Goal: Information Seeking & Learning: Learn about a topic

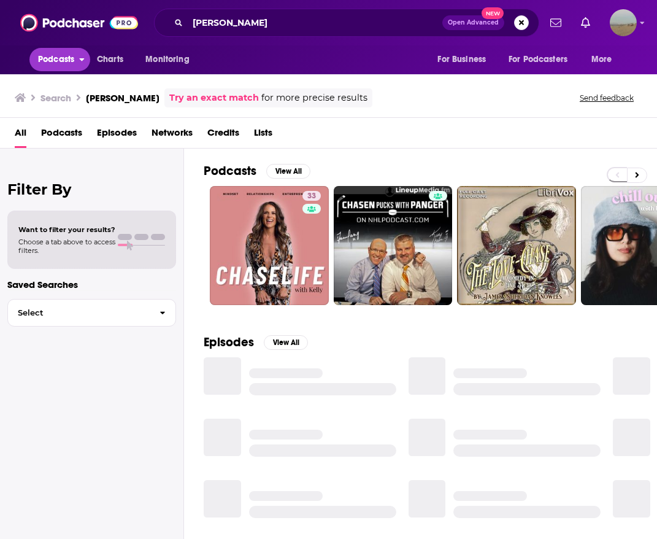
click at [64, 61] on span "Podcasts" at bounding box center [56, 59] width 36 height 17
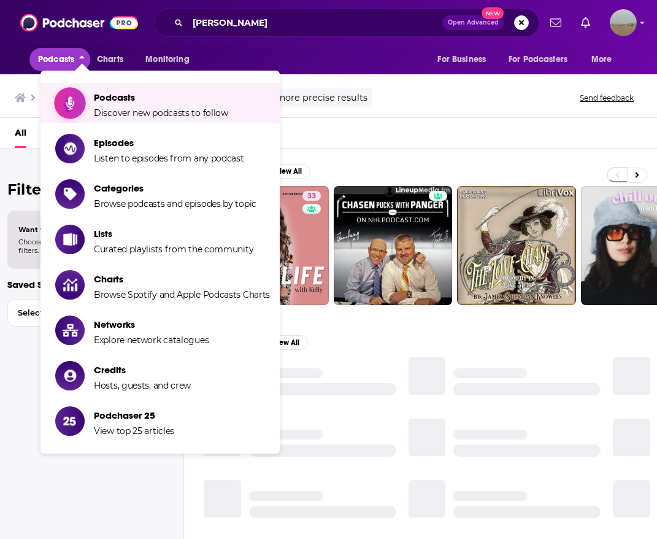
click at [96, 102] on span "Podcasts" at bounding box center [161, 97] width 134 height 12
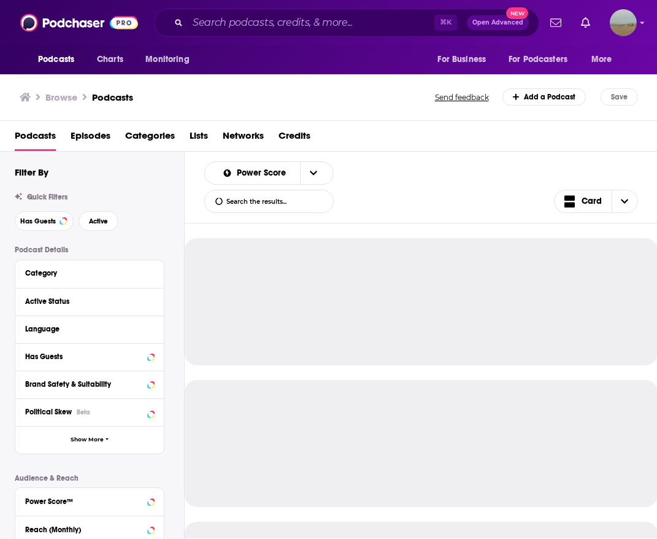
click at [79, 282] on div "Category" at bounding box center [89, 274] width 148 height 28
click at [71, 269] on div "Category" at bounding box center [85, 273] width 121 height 9
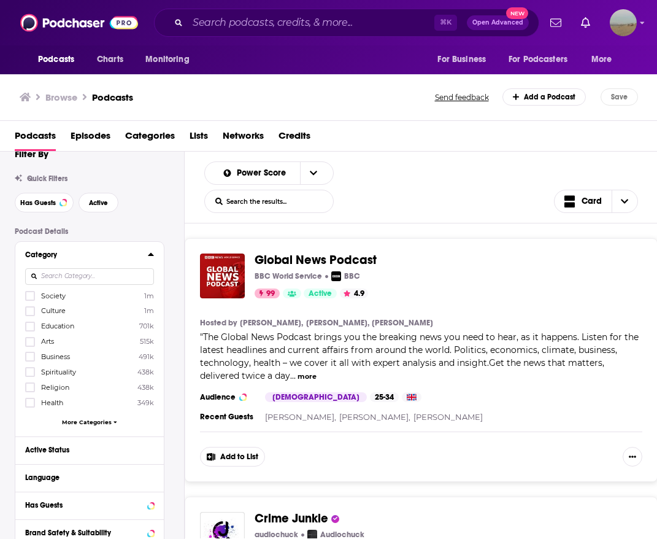
scroll to position [24, 0]
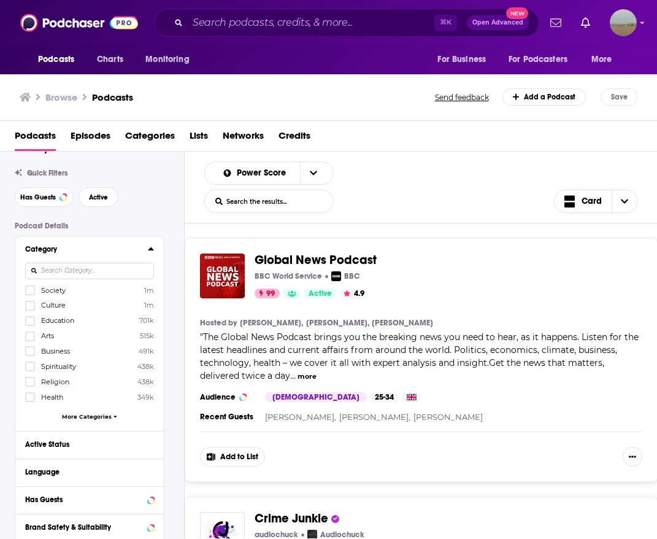
click at [81, 417] on span "More Categories" at bounding box center [87, 416] width 50 height 7
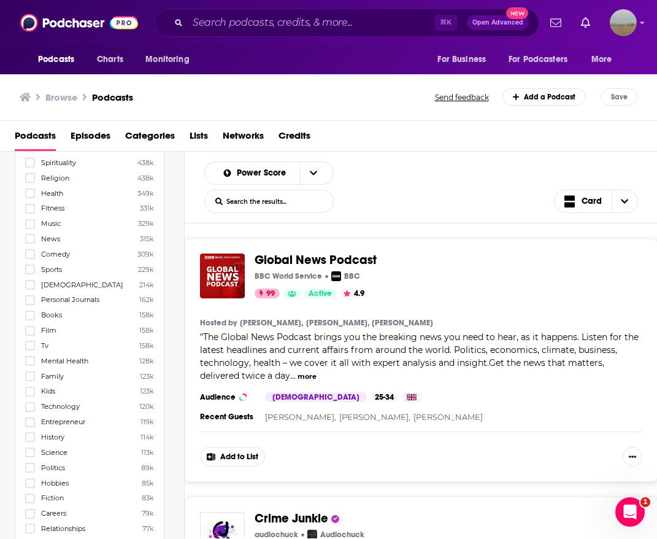
scroll to position [0, 0]
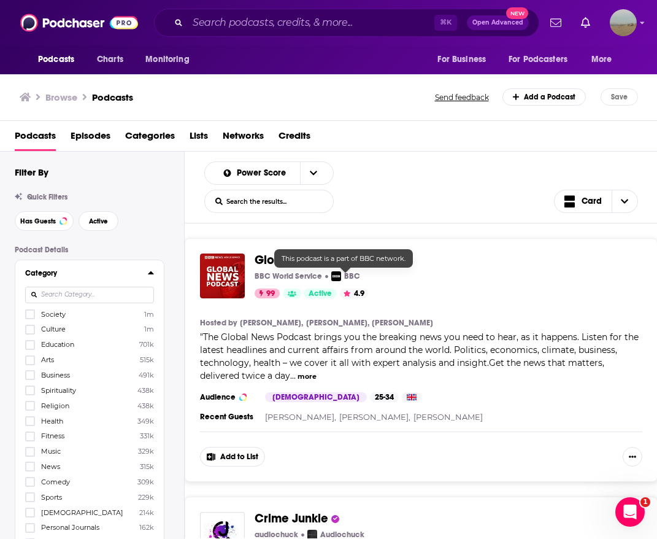
click at [445, 136] on div "Podcasts Episodes Categories Lists Networks Credits" at bounding box center [331, 138] width 633 height 25
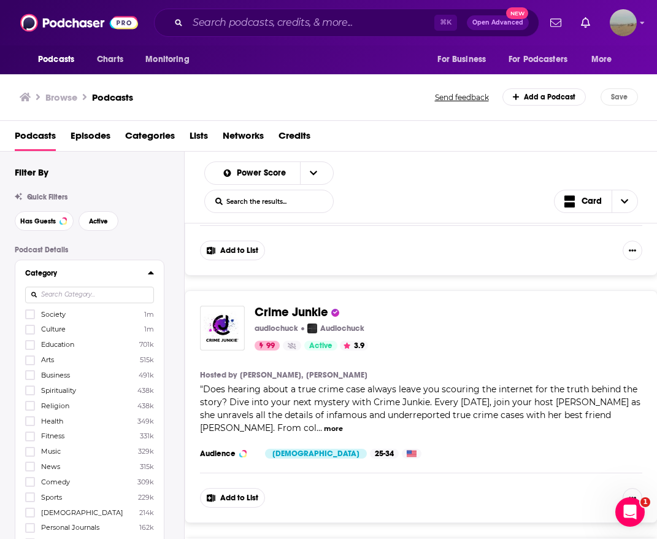
scroll to position [207, 0]
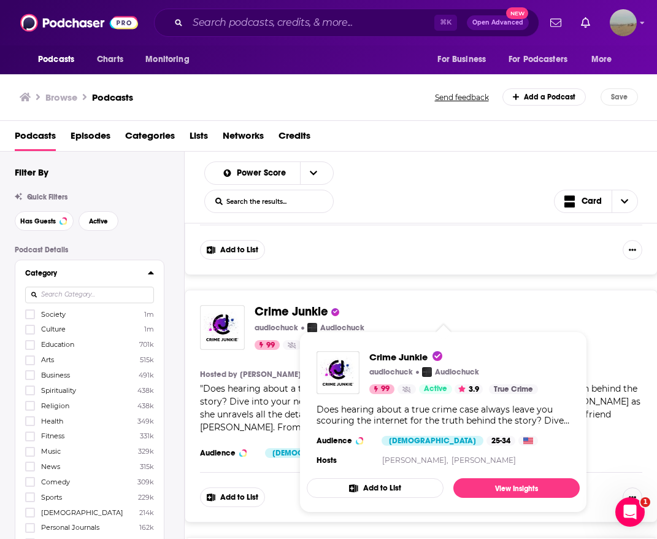
click at [307, 305] on span "Crime Junkie" at bounding box center [292, 311] width 74 height 15
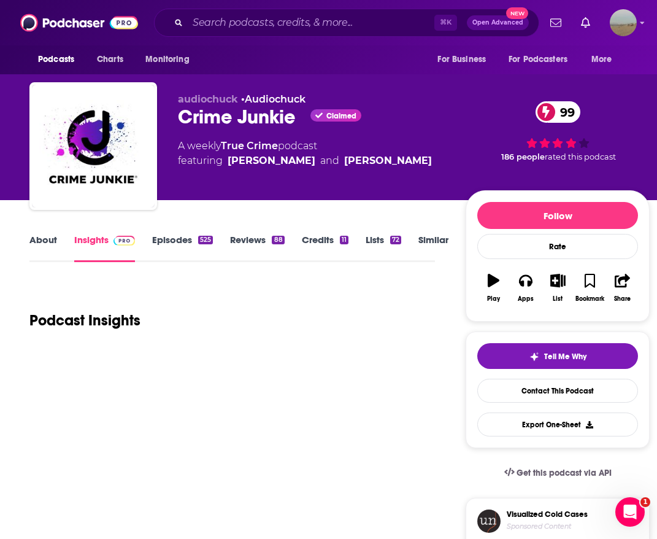
click at [185, 238] on link "Episodes 525" at bounding box center [182, 248] width 61 height 28
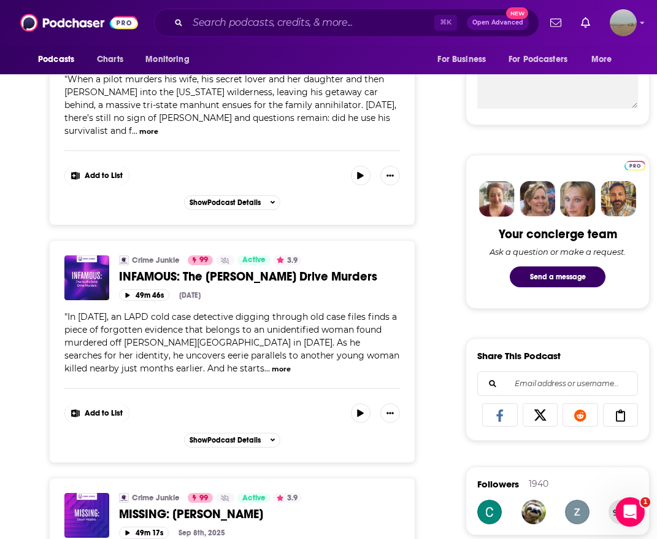
scroll to position [645, 0]
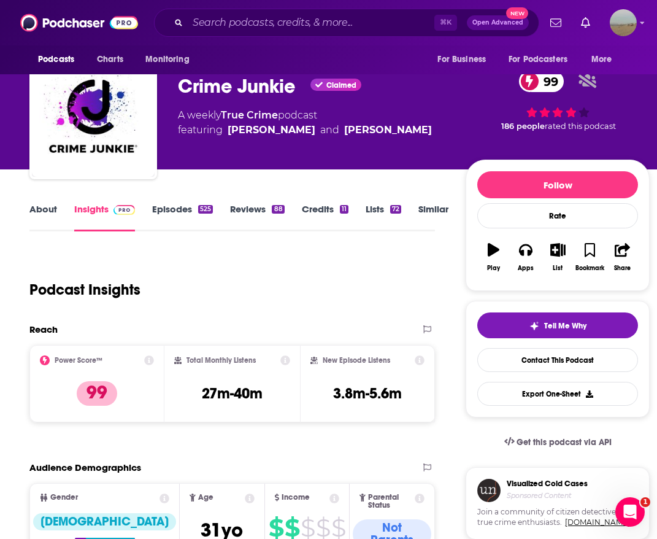
scroll to position [29, 0]
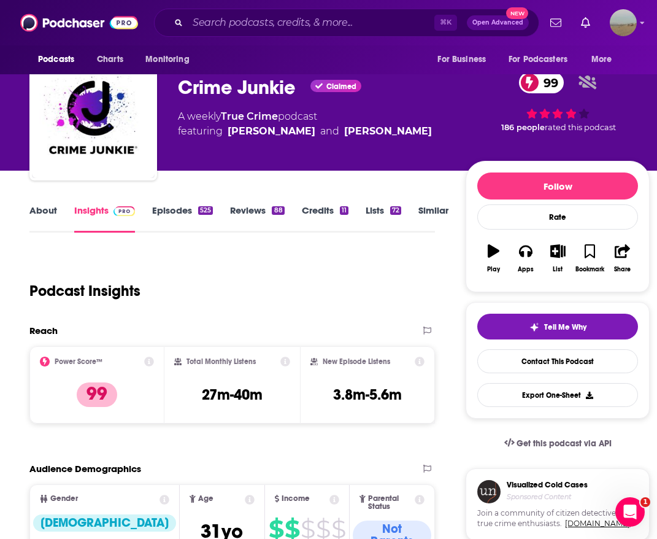
click at [42, 212] on link "About" at bounding box center [43, 218] width 28 height 28
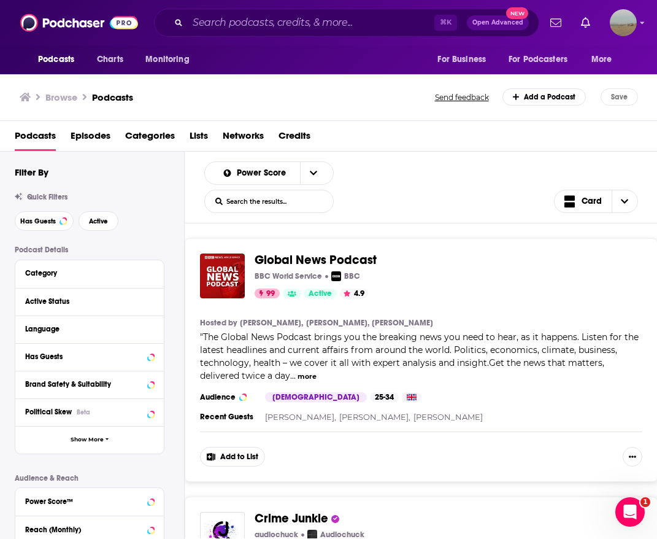
click at [47, 307] on button "Active Status" at bounding box center [89, 300] width 129 height 15
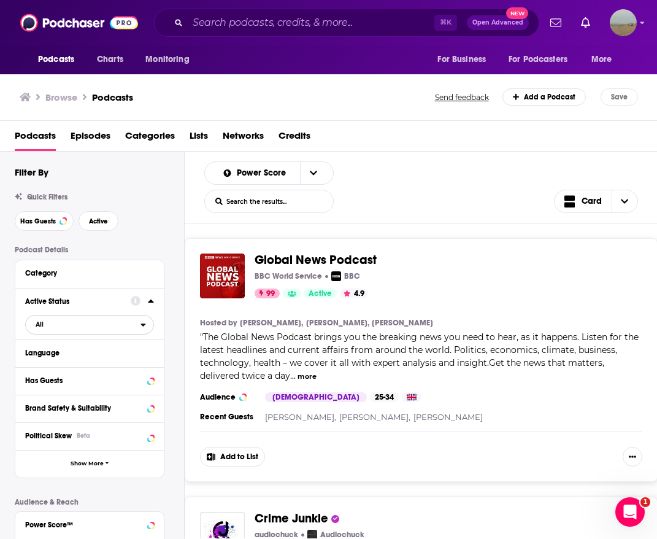
click at [81, 320] on span "All" at bounding box center [83, 324] width 115 height 16
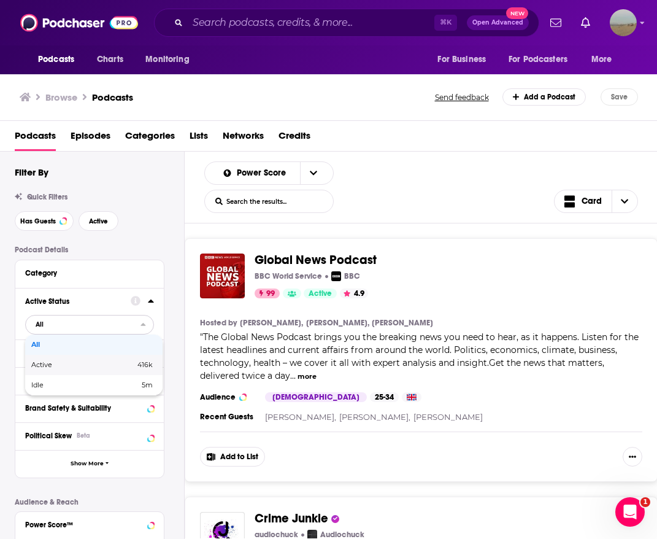
click at [71, 360] on div "Active 416k" at bounding box center [93, 365] width 137 height 20
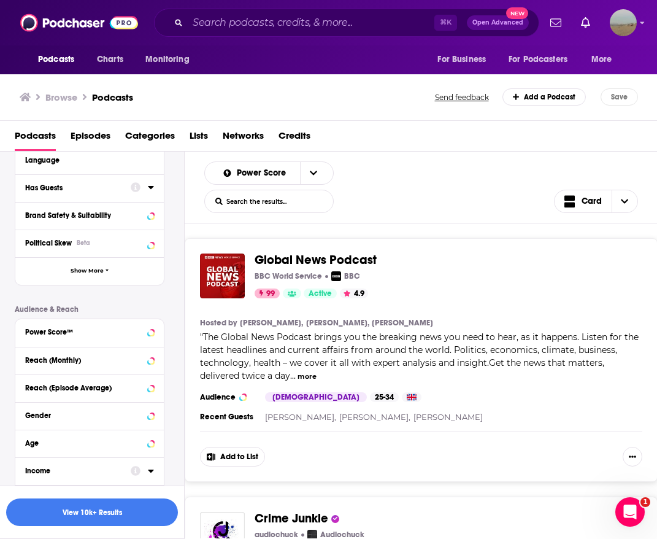
scroll to position [191, 0]
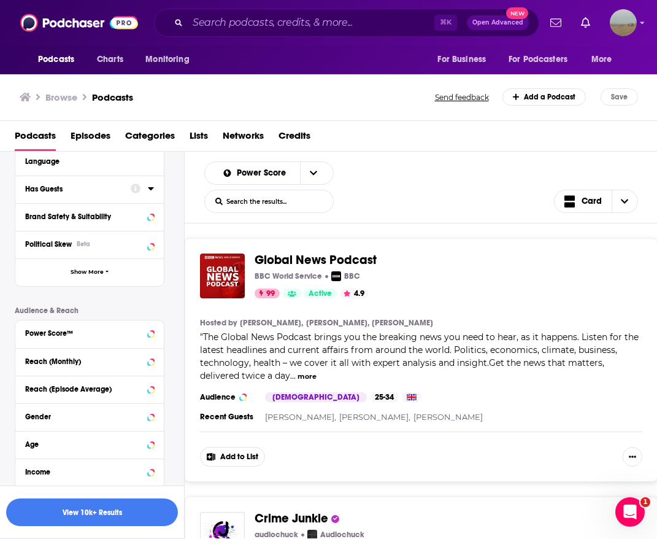
click at [145, 193] on div at bounding box center [142, 188] width 23 height 15
click at [153, 185] on icon at bounding box center [151, 188] width 6 height 10
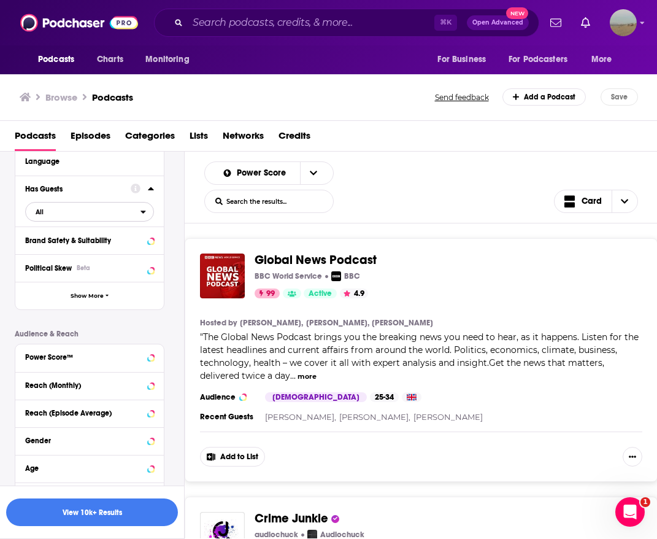
click at [80, 214] on span "All" at bounding box center [83, 212] width 115 height 16
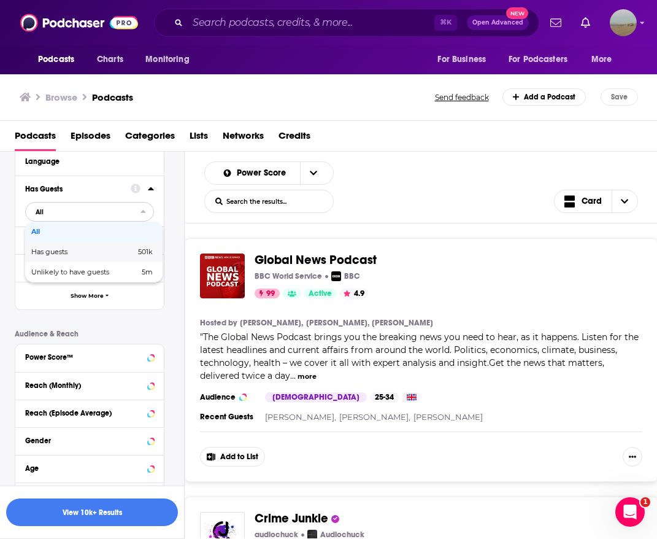
click at [71, 250] on span "Has guests" at bounding box center [66, 251] width 70 height 7
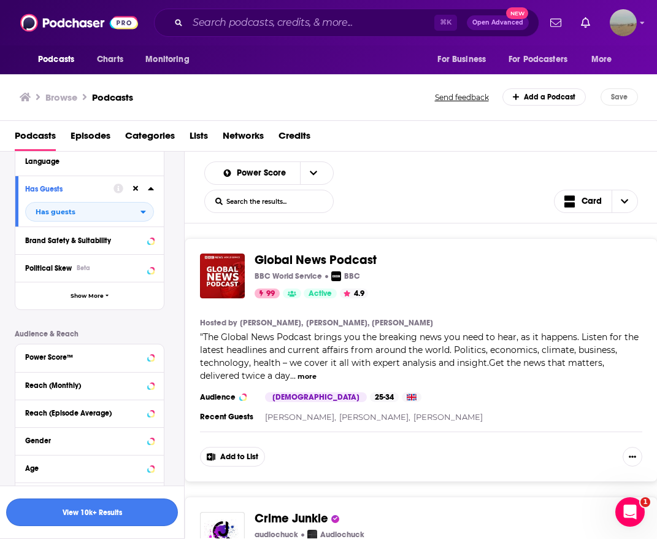
click at [23, 510] on button "View 10k+ Results" at bounding box center [92, 512] width 172 height 28
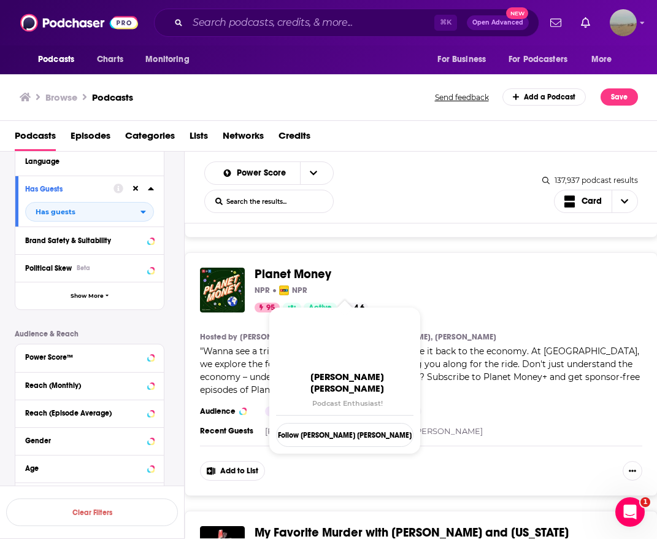
scroll to position [4462, 0]
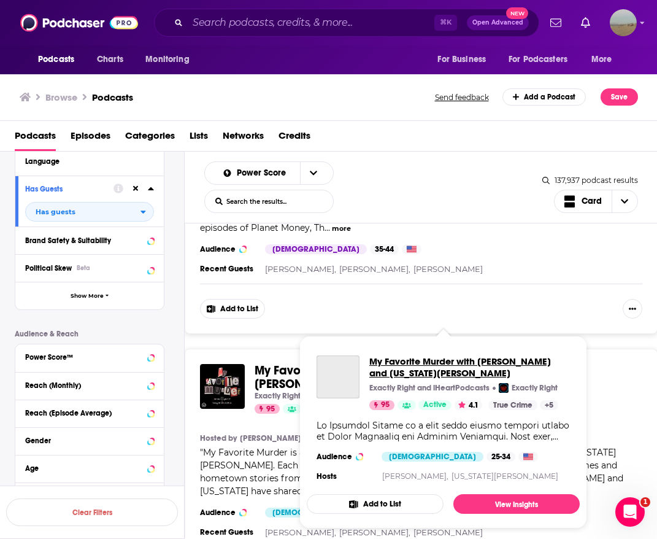
click at [479, 356] on span "My Favorite Murder with [PERSON_NAME] and [US_STATE][PERSON_NAME]" at bounding box center [469, 366] width 201 height 23
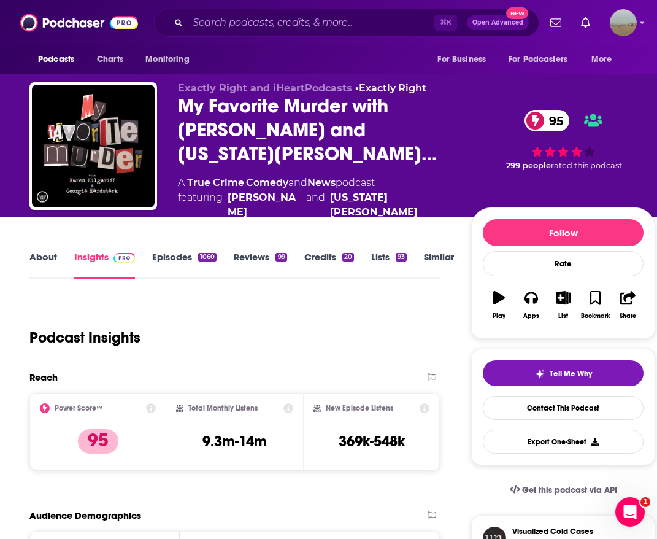
click at [330, 251] on link "Credits 20" at bounding box center [329, 265] width 50 height 28
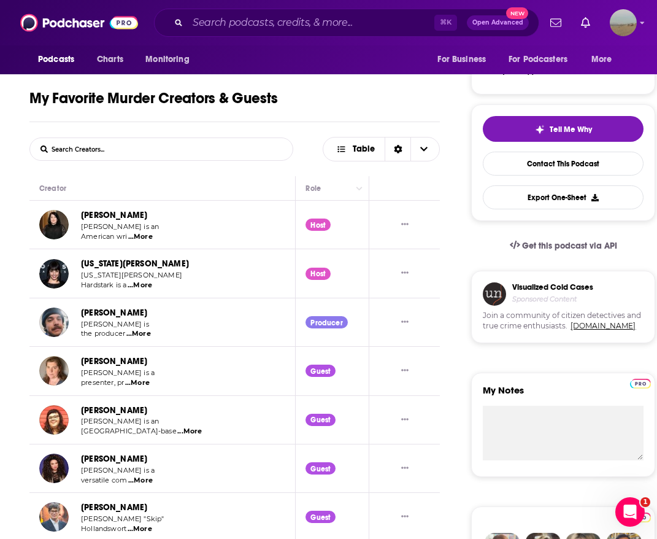
scroll to position [251, 0]
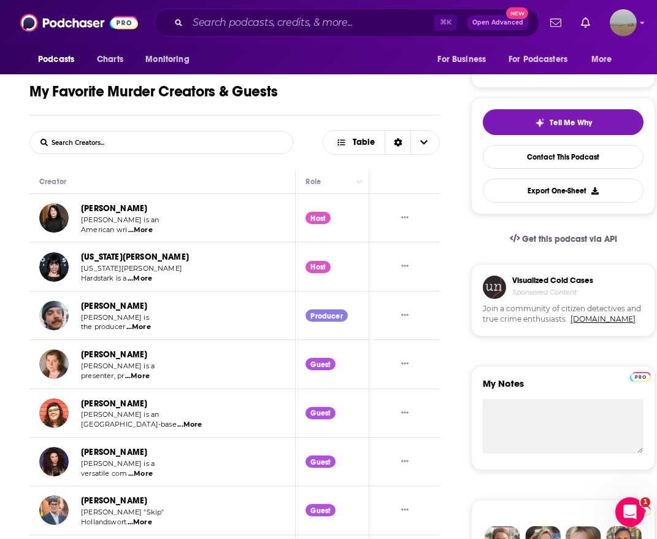
click at [177, 420] on span "...More" at bounding box center [189, 425] width 25 height 10
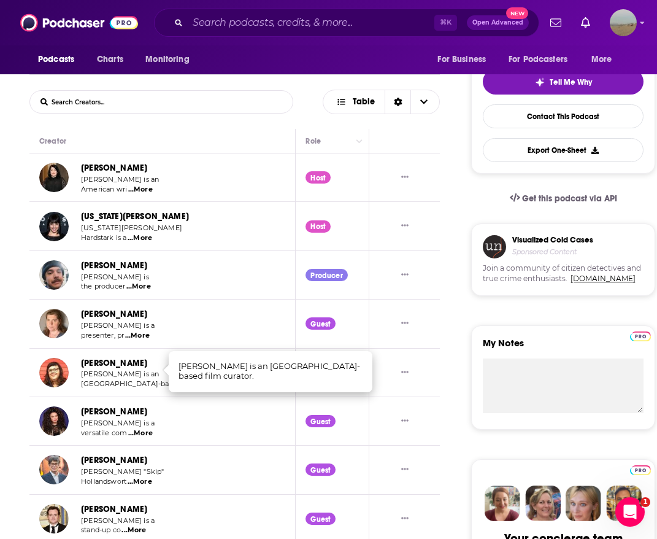
scroll to position [292, 0]
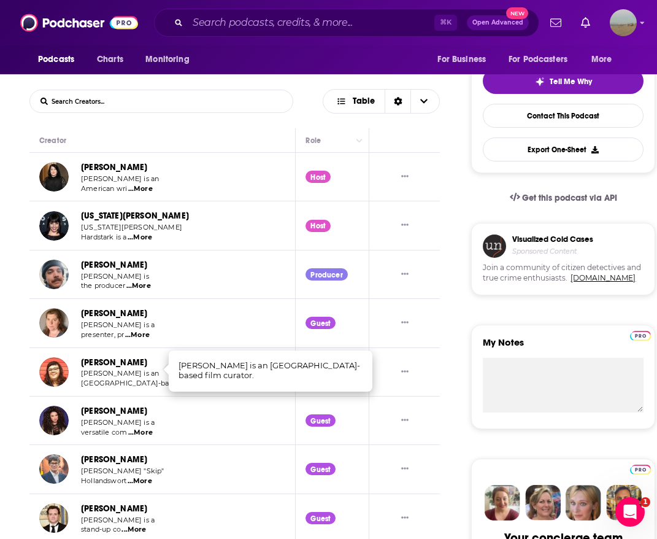
click at [141, 428] on span "...More" at bounding box center [140, 433] width 25 height 10
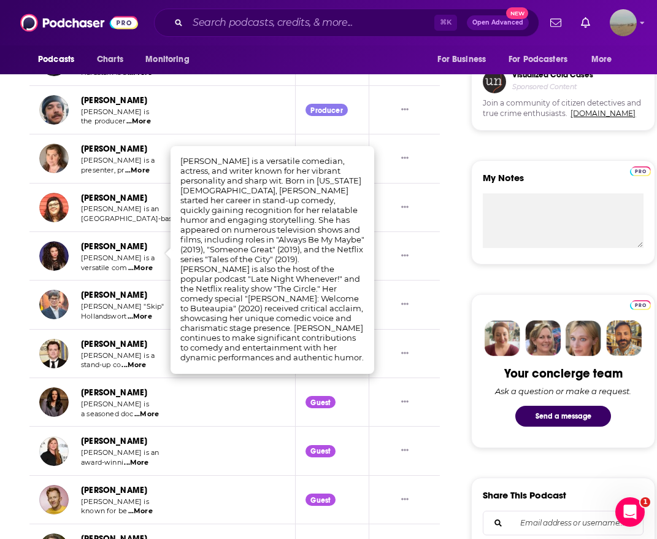
scroll to position [561, 0]
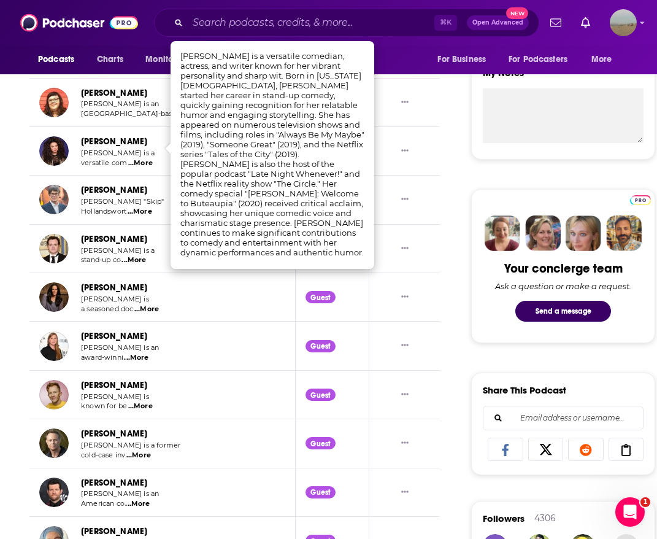
click at [145, 401] on span "...More" at bounding box center [140, 406] width 25 height 10
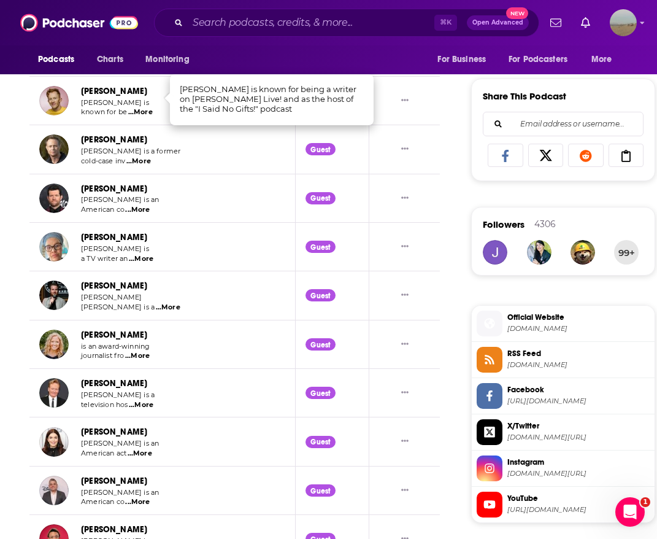
scroll to position [857, 0]
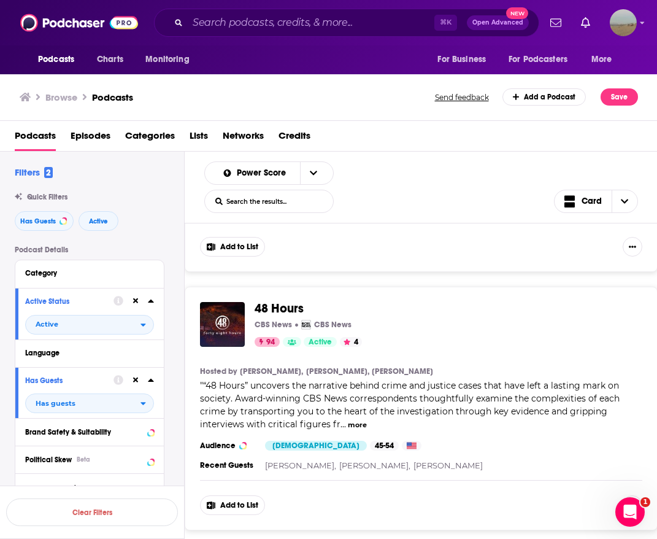
scroll to position [6119, 0]
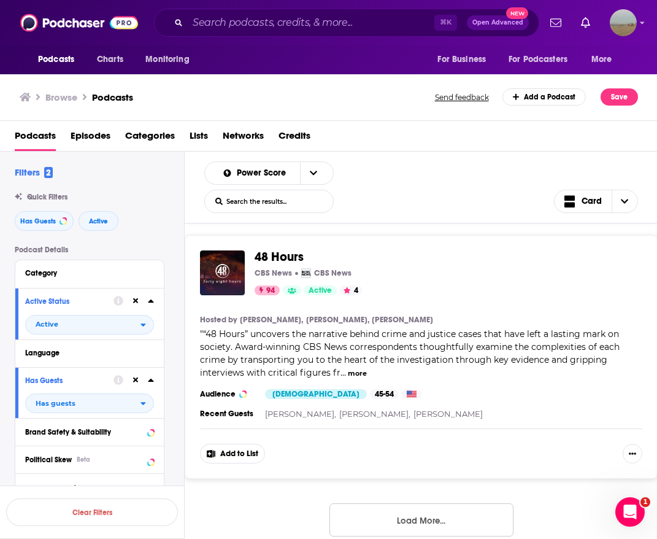
click at [298, 249] on span "48 Hours" at bounding box center [279, 256] width 49 height 15
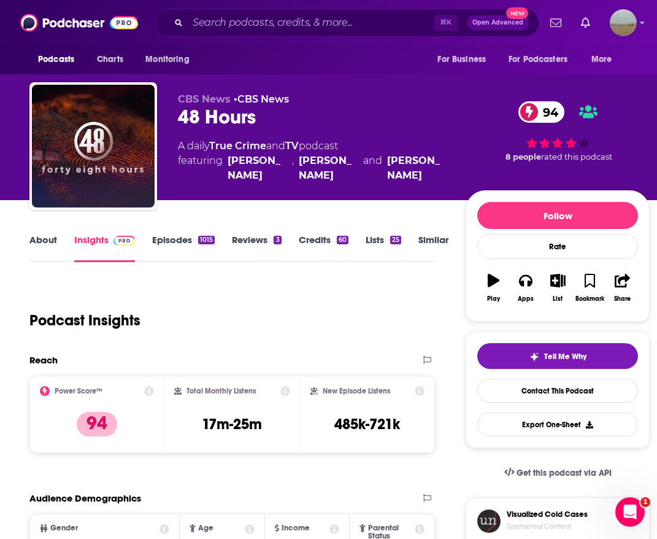
click at [330, 241] on link "Credits 60" at bounding box center [324, 248] width 50 height 28
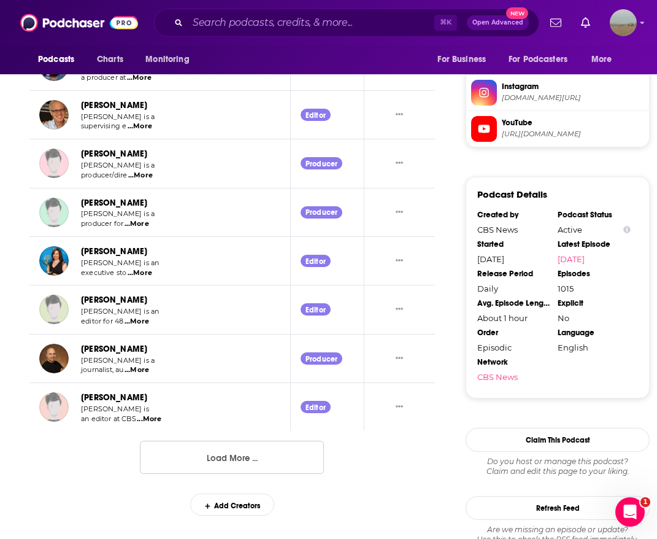
scroll to position [1214, 0]
click at [210, 452] on button "Load More ..." at bounding box center [232, 456] width 184 height 33
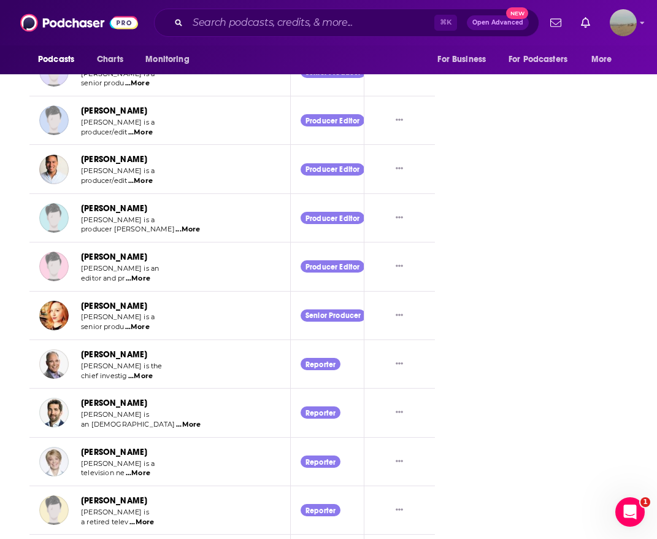
scroll to position [2409, 0]
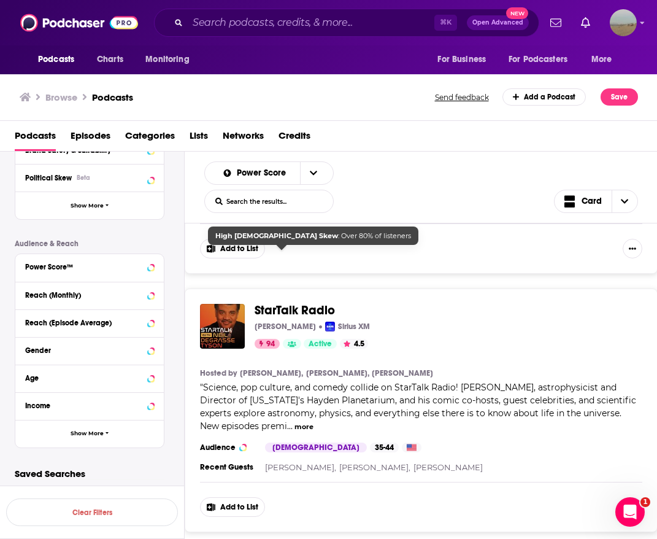
scroll to position [6119, 0]
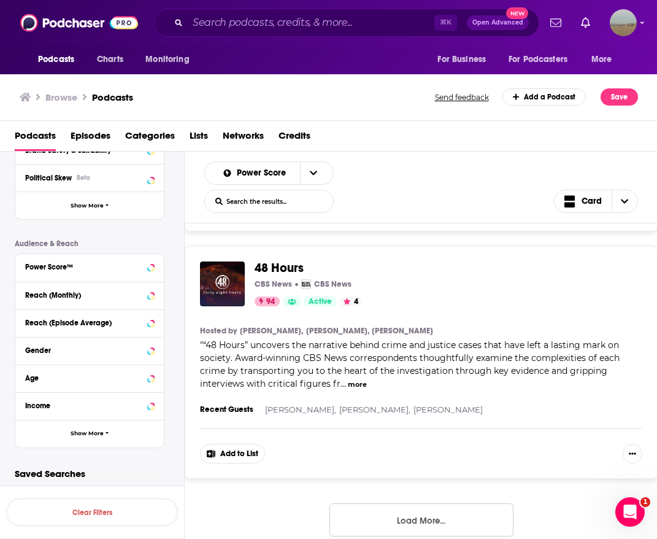
click at [356, 503] on button "Load More..." at bounding box center [421, 519] width 184 height 33
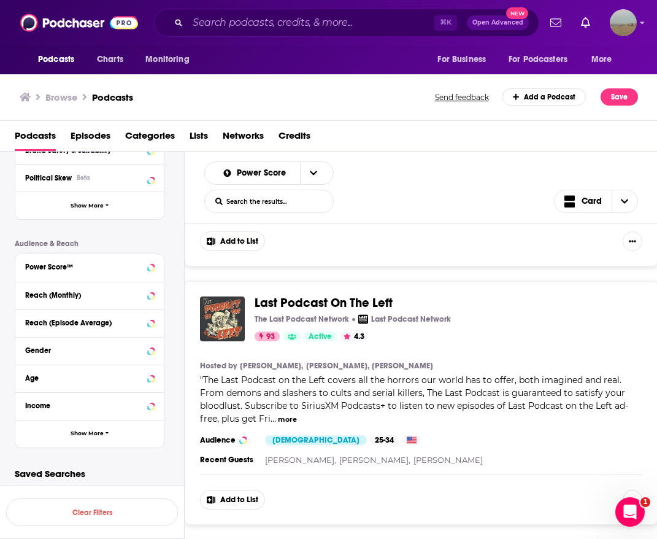
scroll to position [7093, 0]
drag, startPoint x: 321, startPoint y: 281, endPoint x: 442, endPoint y: 30, distance: 278.5
click at [0, 0] on div "Podcasts Charts Monitoring ⌘ K Open Advanced New For Business For Podcasters Mo…" at bounding box center [328, 269] width 657 height 539
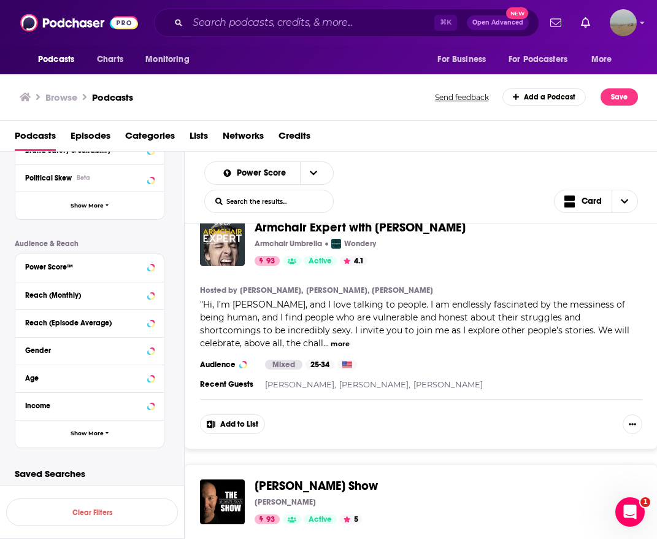
click at [278, 308] on span "Hi, I’m [PERSON_NAME], and I love talking to people. I am endlessly fascinated …" at bounding box center [414, 324] width 429 height 50
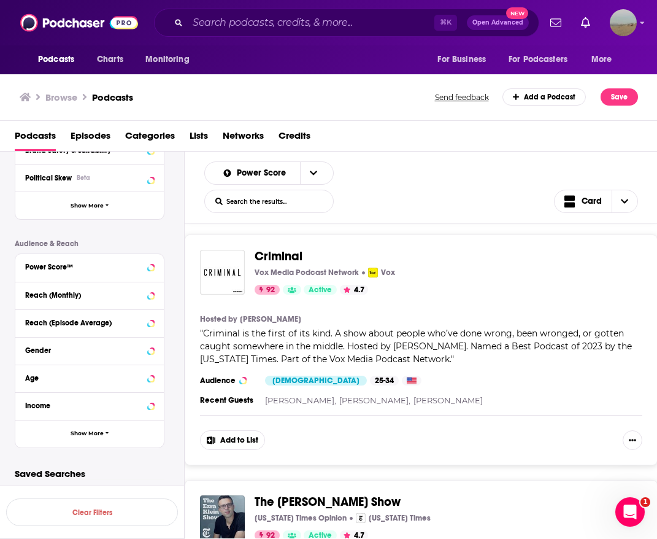
scroll to position [8693, 0]
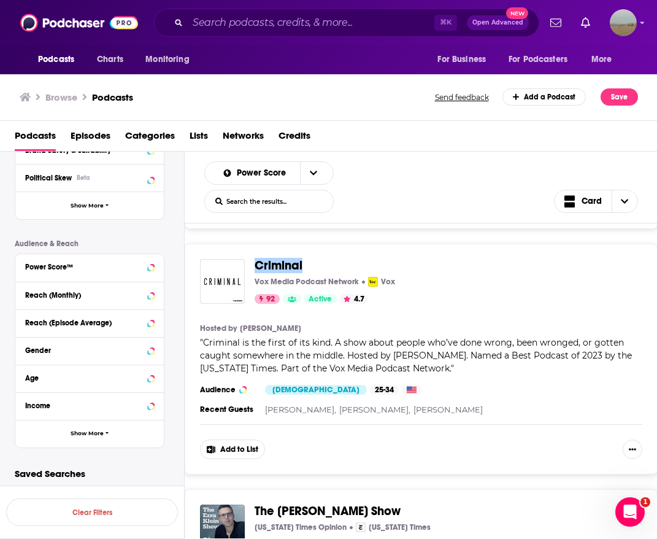
drag, startPoint x: 294, startPoint y: 234, endPoint x: 341, endPoint y: 155, distance: 91.6
click at [0, 0] on div "Podcasts Charts Monitoring ⌘ K Open Advanced New For Business For Podcasters Mo…" at bounding box center [328, 269] width 657 height 539
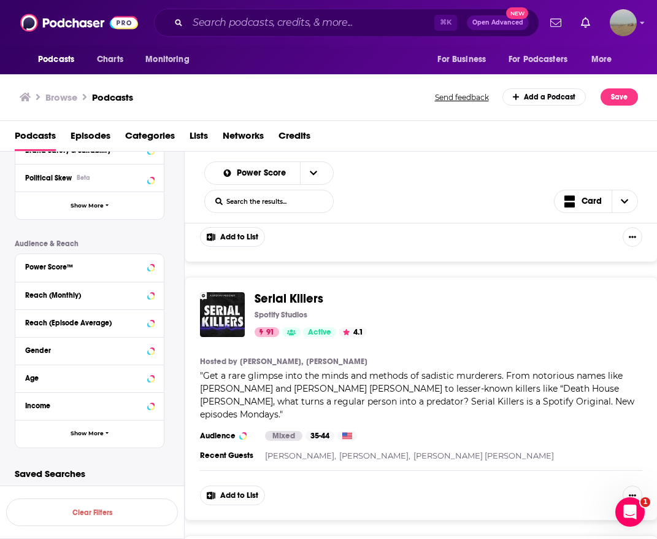
scroll to position [11900, 0]
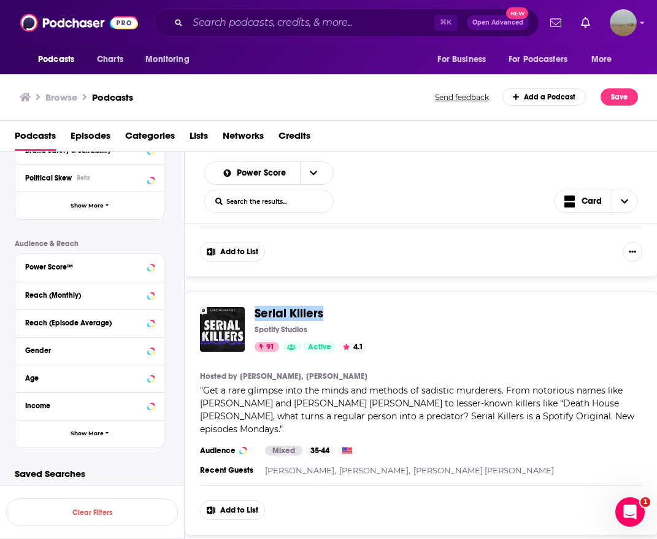
drag, startPoint x: 309, startPoint y: 270, endPoint x: 525, endPoint y: 2, distance: 344.2
click at [0, 0] on div "Podcasts Charts Monitoring ⌘ K Open Advanced New For Business For Podcasters Mo…" at bounding box center [328, 269] width 657 height 539
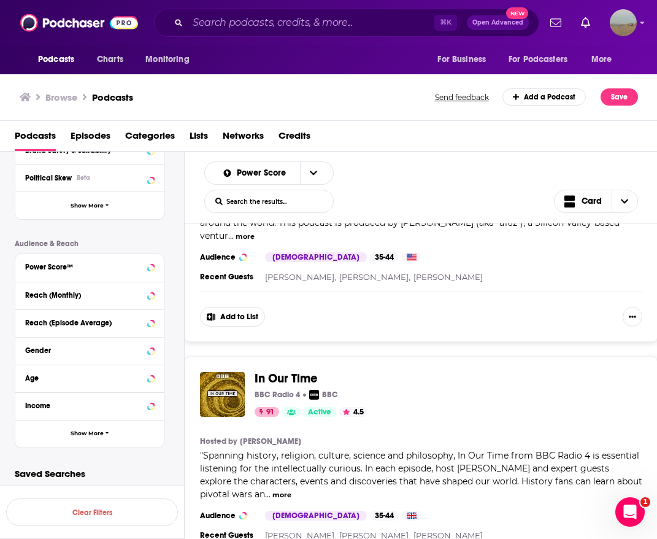
scroll to position [12448, 0]
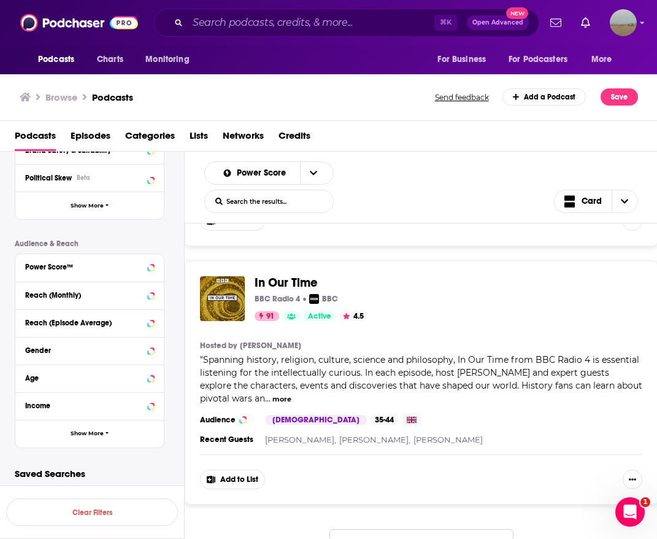
click at [385, 529] on button "Load More..." at bounding box center [421, 545] width 184 height 33
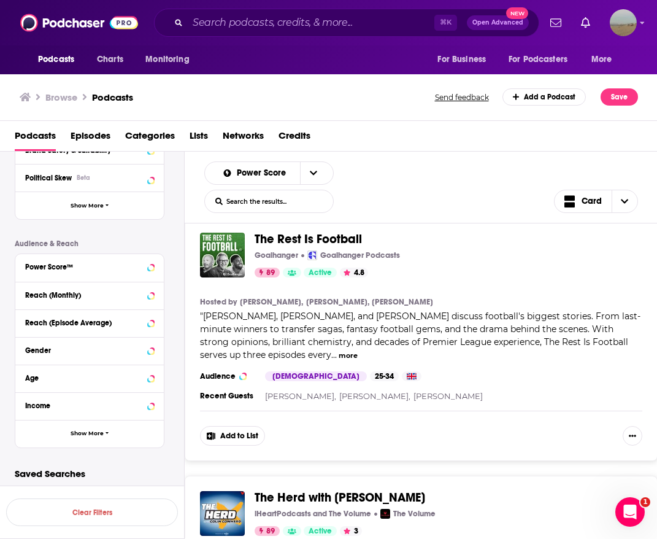
scroll to position [18740, 0]
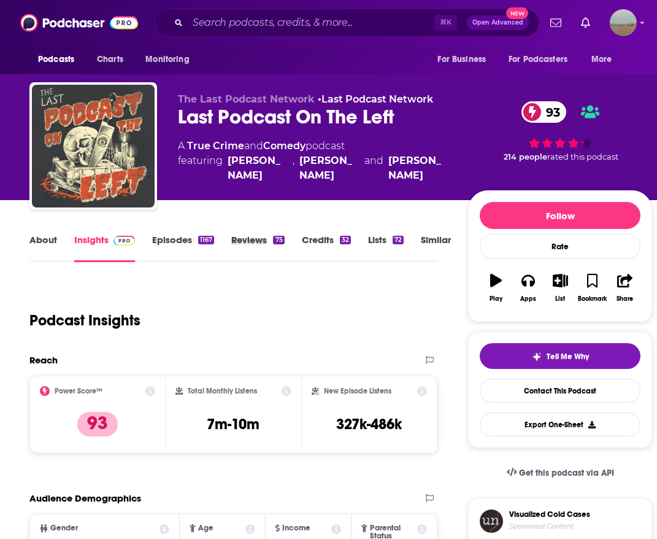
click at [301, 242] on div "About Insights Episodes 1167 Reviews 75 Credits 32 Lists 72 Similar" at bounding box center [233, 247] width 408 height 30
click at [316, 242] on link "Credits 32" at bounding box center [326, 248] width 49 height 28
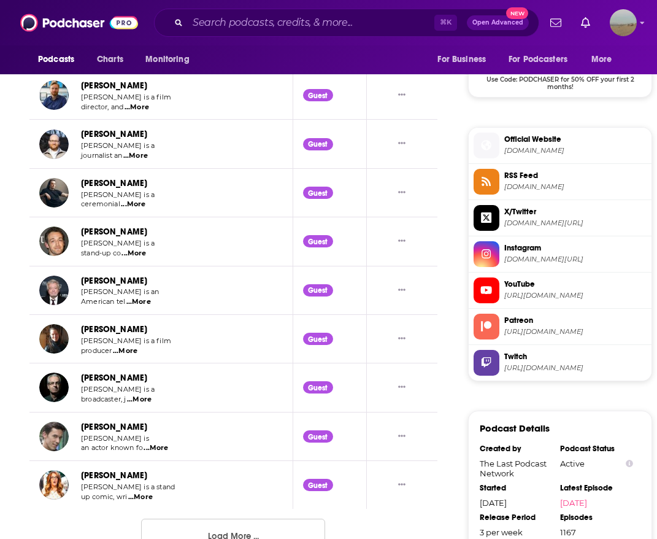
scroll to position [1463, 0]
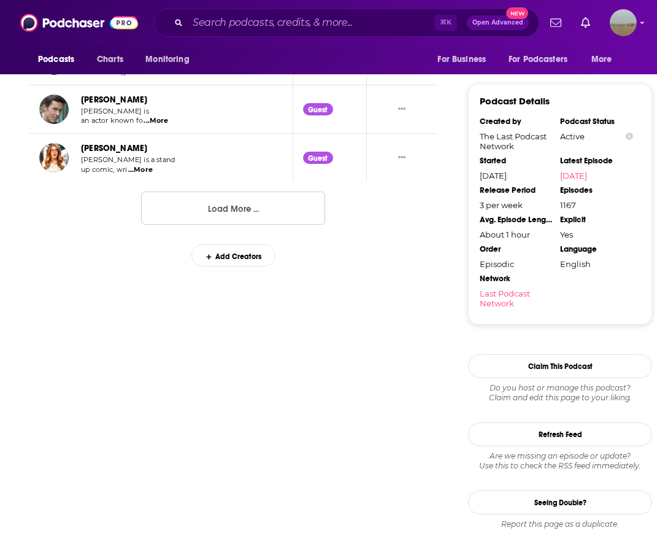
click at [290, 198] on button "Load More ..." at bounding box center [233, 207] width 184 height 33
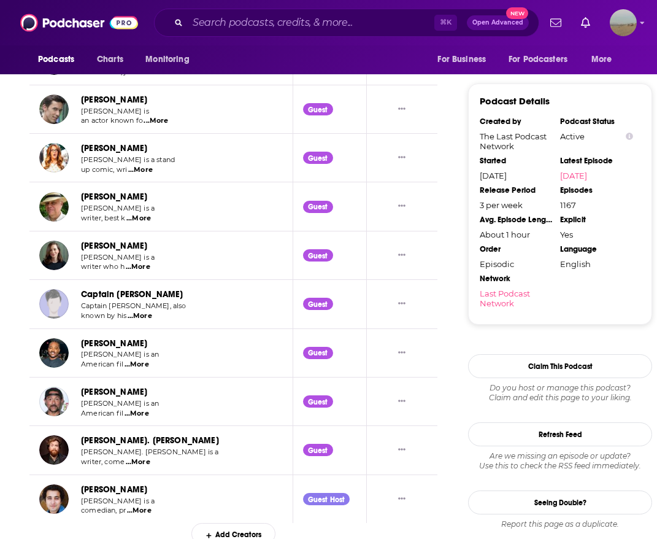
scroll to position [1469, 0]
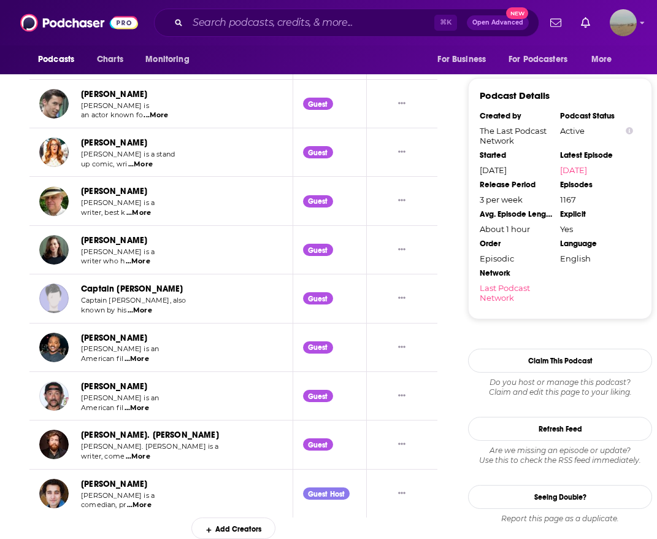
click at [217, 523] on div "Add Creators" at bounding box center [233, 527] width 84 height 21
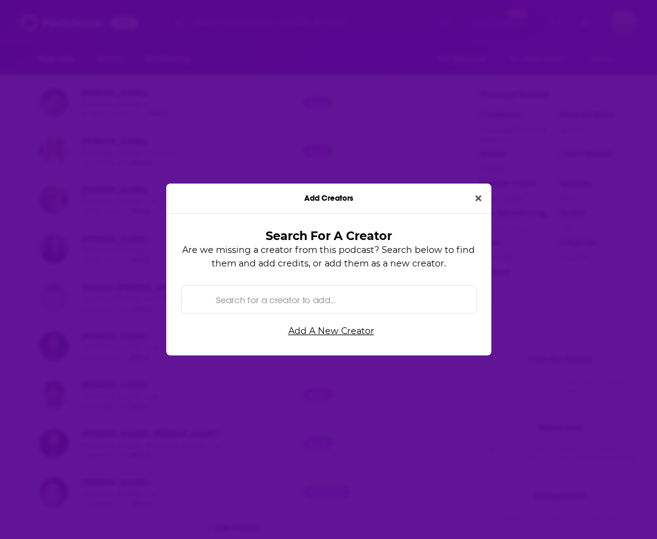
click at [163, 279] on div "Add Creators Search For A Creator Are we missing a creator from this podcast? S…" at bounding box center [328, 269] width 657 height 539
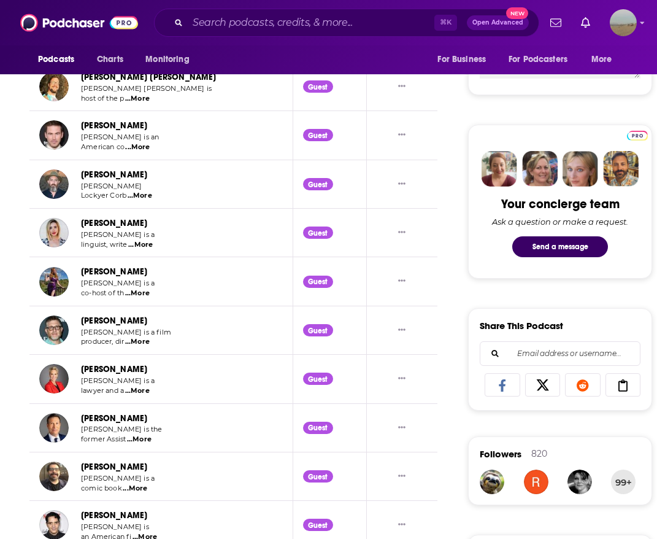
scroll to position [601, 0]
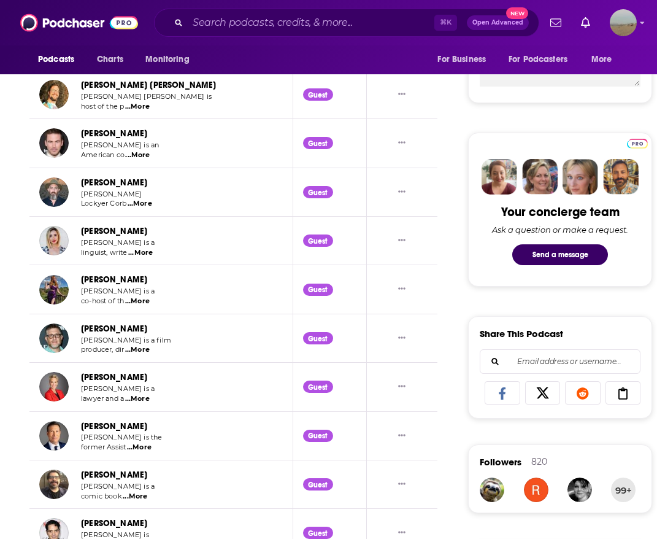
click at [147, 150] on p "Zach Cregger is an" at bounding box center [120, 146] width 78 height 10
click at [146, 153] on span "...More" at bounding box center [137, 155] width 25 height 10
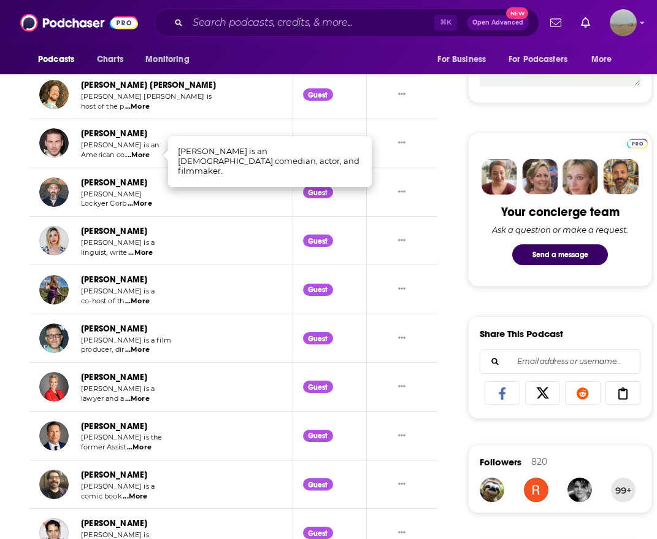
click at [136, 202] on span "...More" at bounding box center [140, 204] width 25 height 10
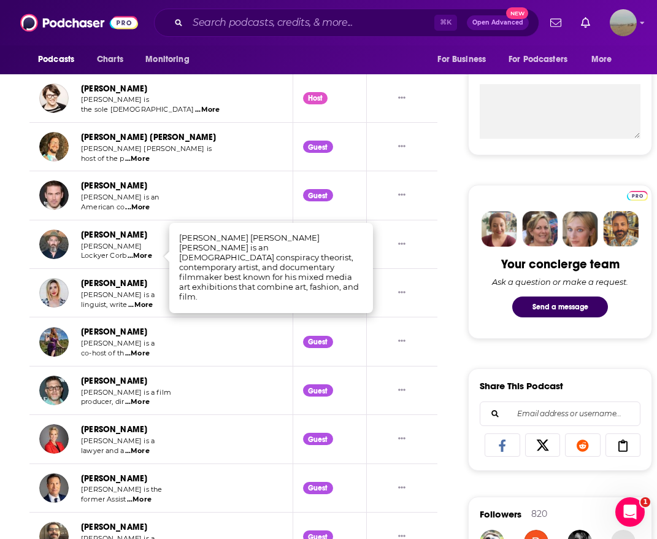
scroll to position [545, 0]
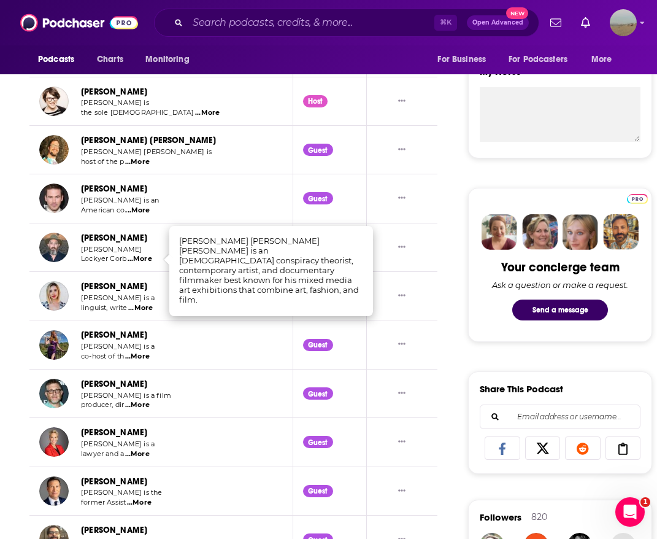
click at [163, 114] on td "Jackie Zebrowski Jackie Zebrowski is the sole lady ...More" at bounding box center [161, 101] width 264 height 48
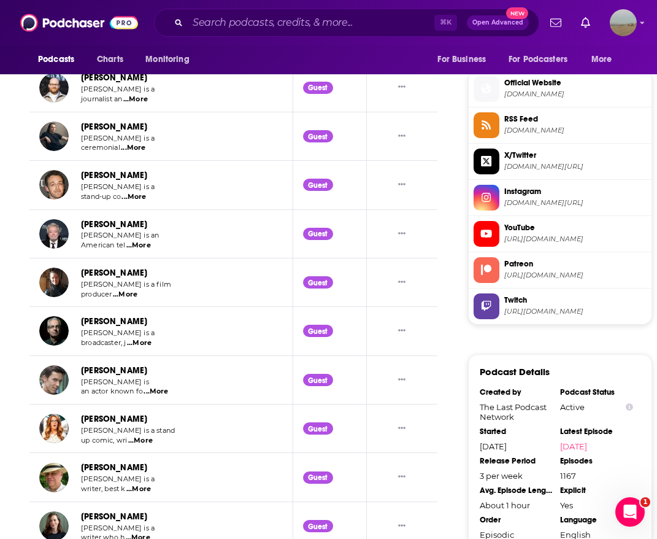
scroll to position [1201, 0]
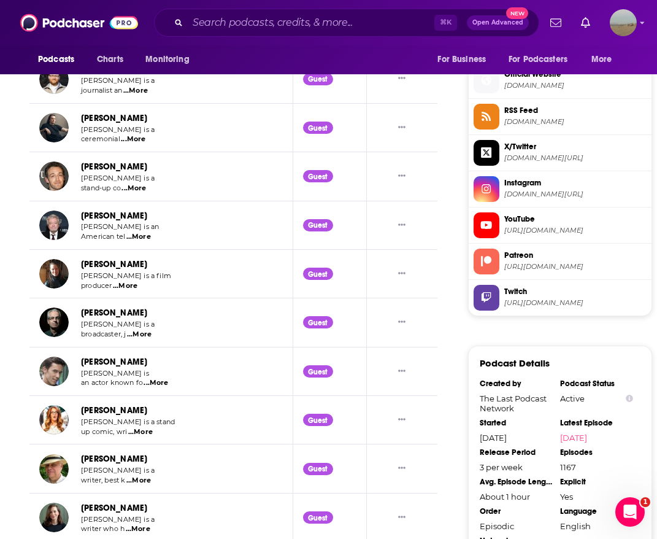
click at [142, 239] on span "...More" at bounding box center [138, 237] width 25 height 10
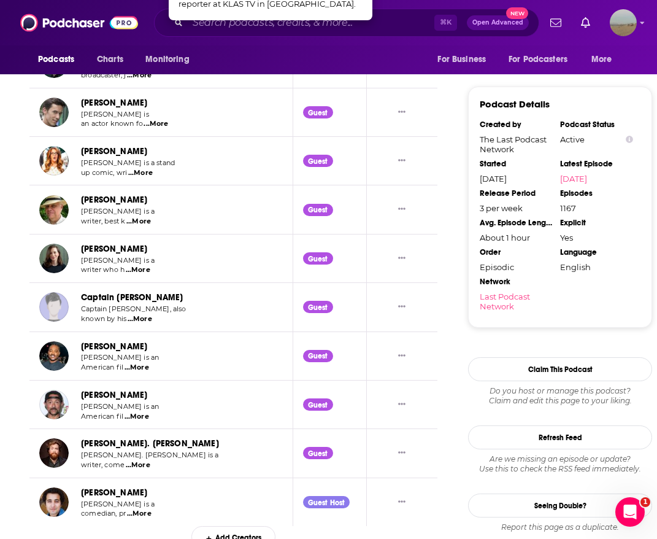
scroll to position [1469, 0]
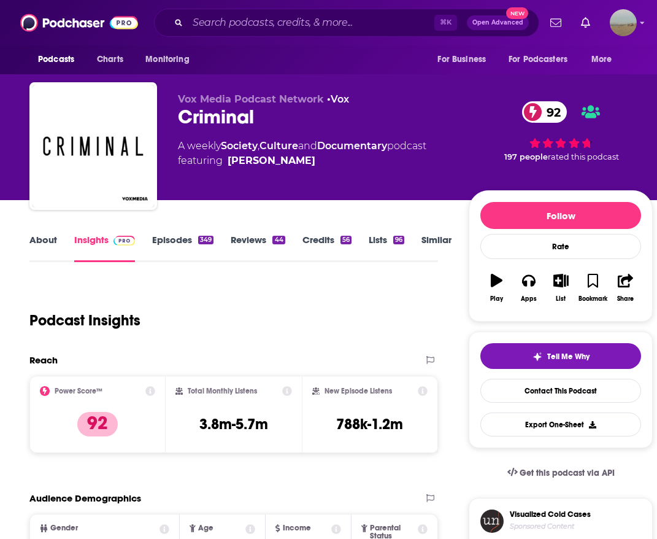
click at [321, 236] on link "Credits 56" at bounding box center [326, 248] width 49 height 28
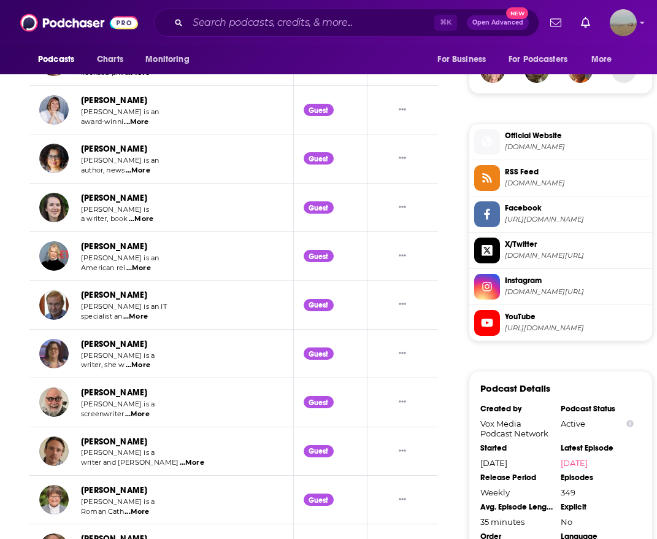
scroll to position [1021, 0]
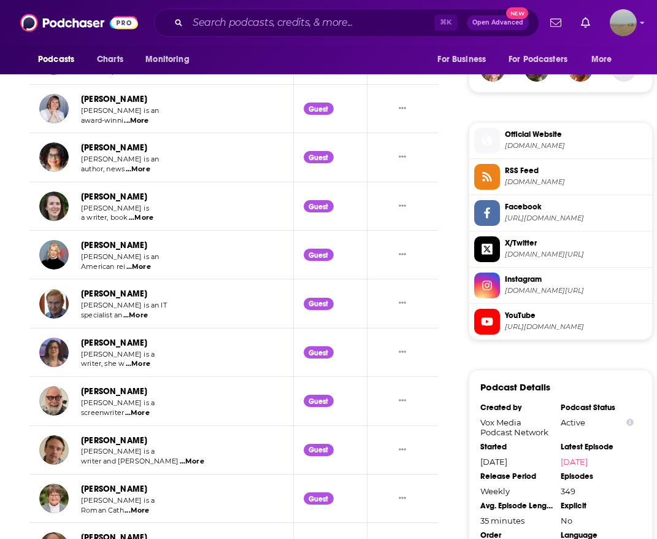
click at [142, 412] on span "...More" at bounding box center [137, 413] width 25 height 10
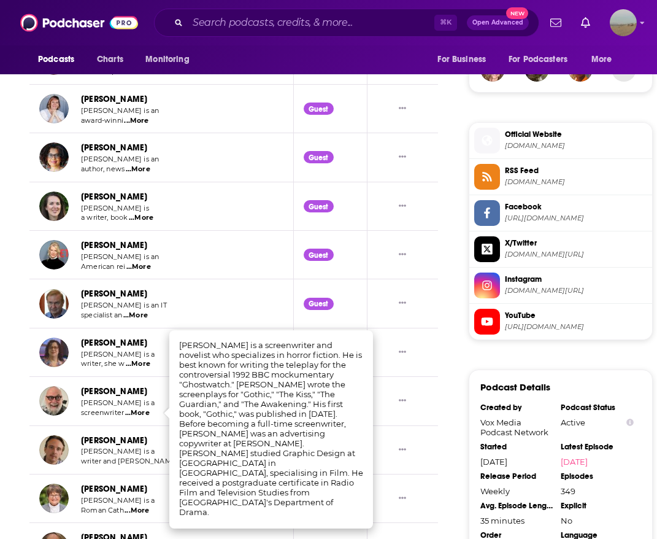
click at [142, 412] on span "...More" at bounding box center [137, 413] width 25 height 10
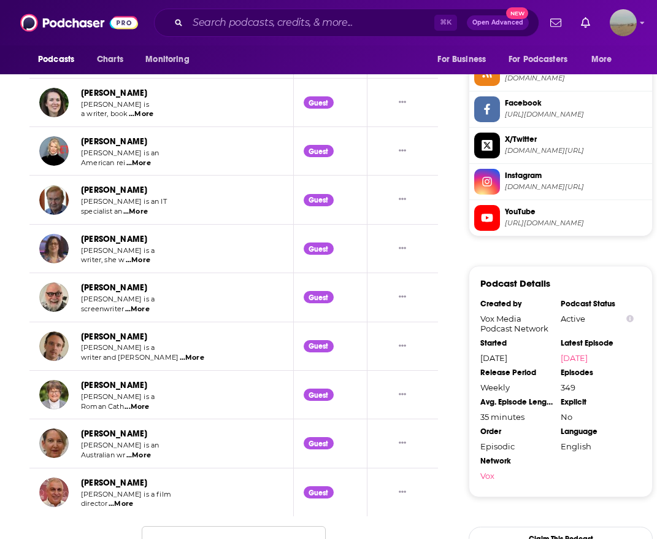
scroll to position [1139, 0]
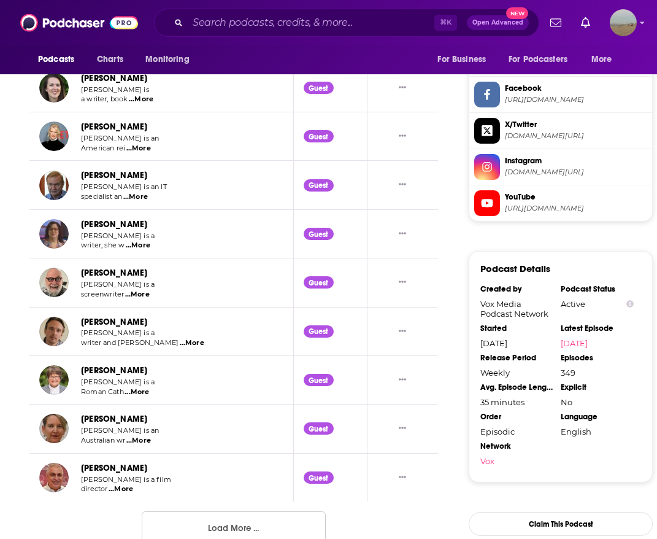
click at [187, 520] on button "Load More ..." at bounding box center [234, 527] width 184 height 33
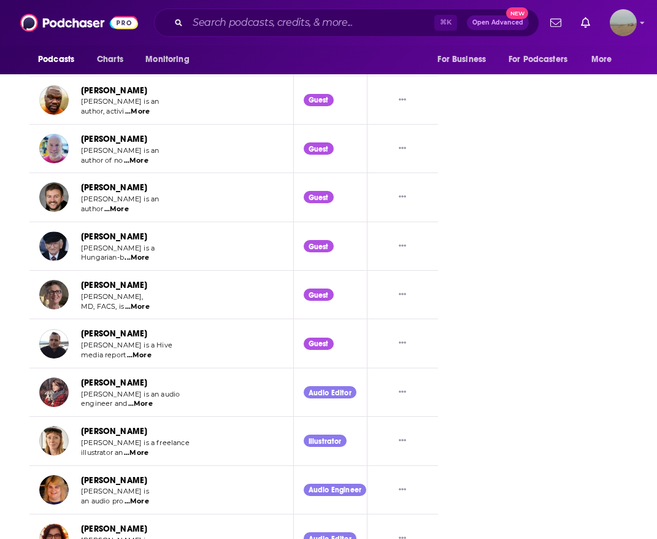
scroll to position [2150, 0]
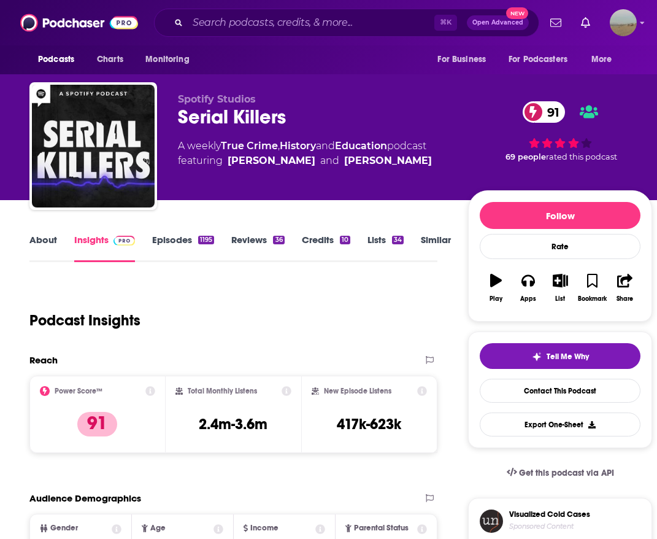
click at [324, 240] on link "Credits 10" at bounding box center [326, 248] width 48 height 28
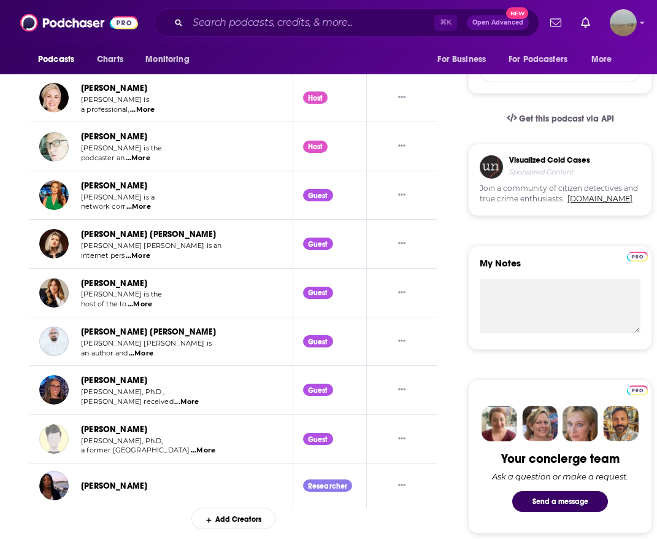
scroll to position [428, 0]
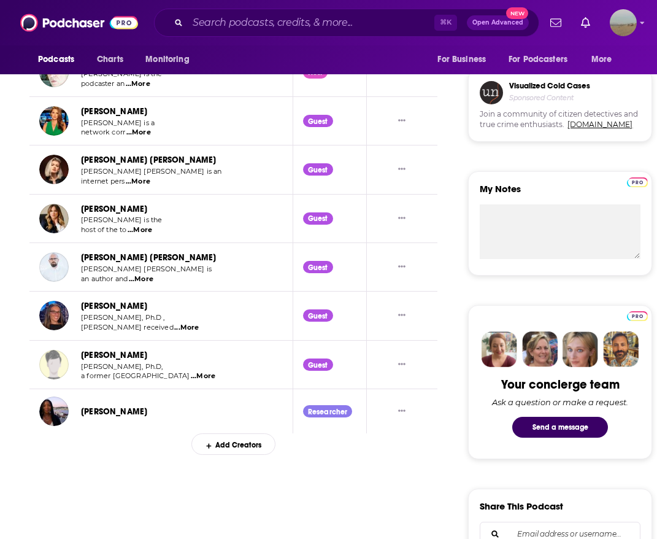
click at [142, 230] on span "...More" at bounding box center [140, 230] width 25 height 10
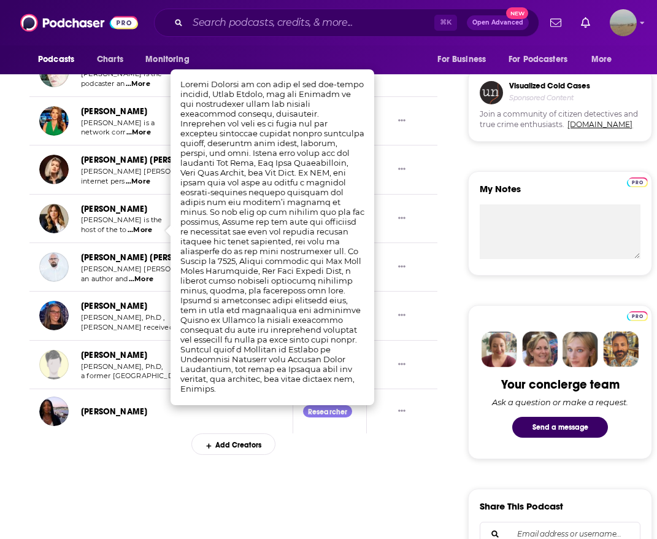
click at [142, 230] on span "...More" at bounding box center [140, 230] width 25 height 10
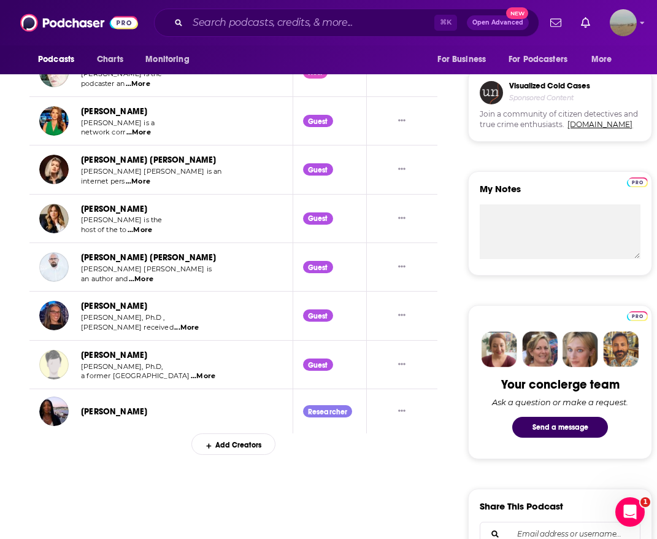
scroll to position [0, 0]
